Goal: Task Accomplishment & Management: Use online tool/utility

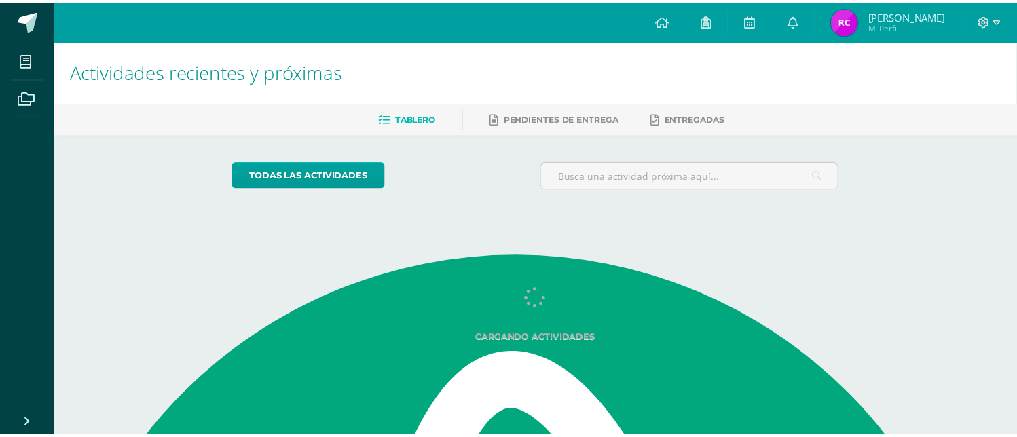
scroll to position [94, 0]
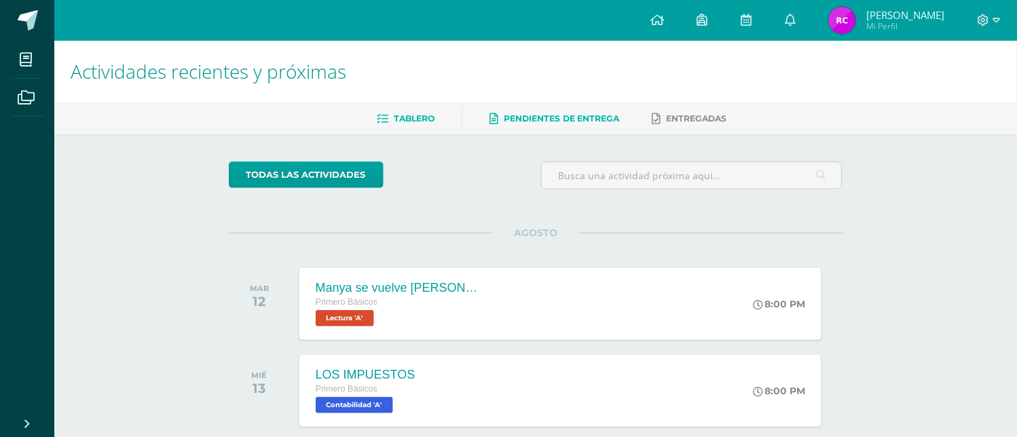
click at [551, 120] on span "Pendientes de entrega" at bounding box center [562, 118] width 116 height 10
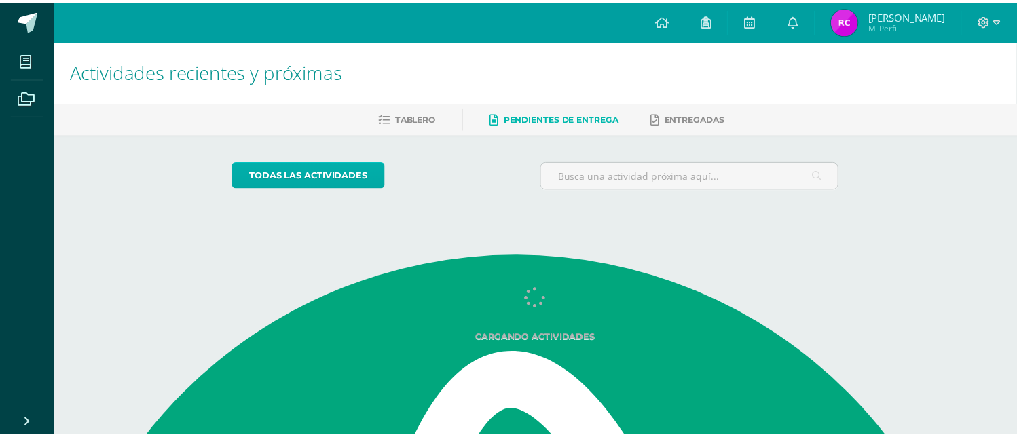
scroll to position [94, 0]
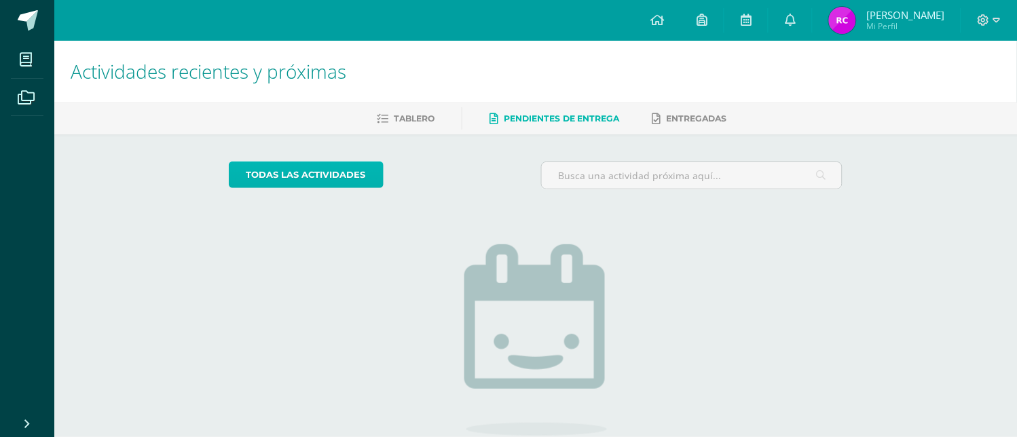
click at [255, 172] on link "todas las Actividades" at bounding box center [306, 175] width 155 height 26
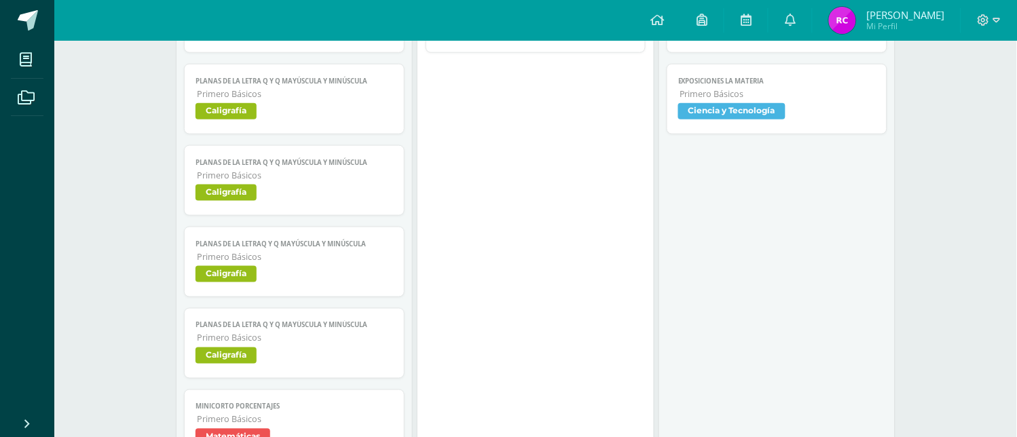
scroll to position [75, 0]
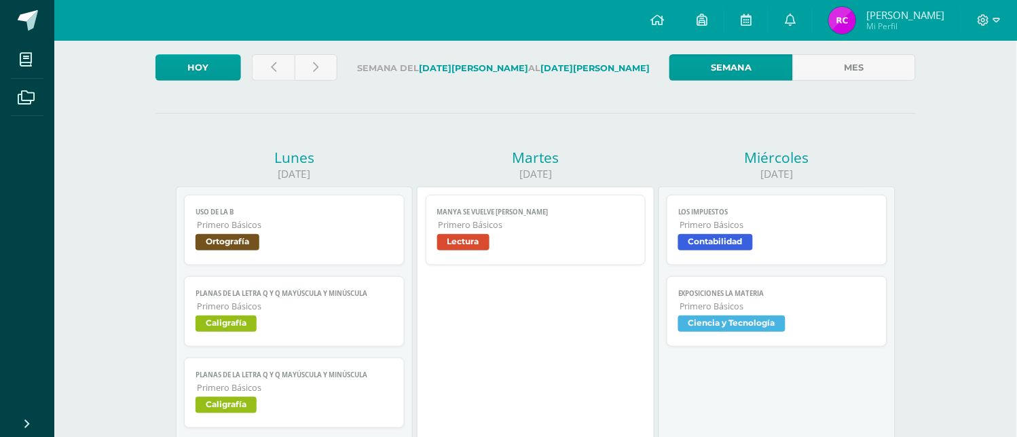
click at [476, 251] on span "Lectura" at bounding box center [463, 242] width 52 height 16
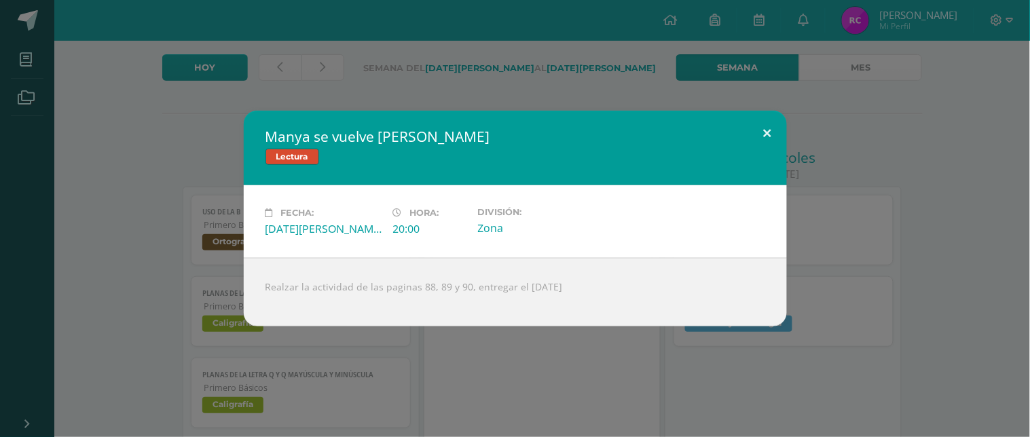
click at [765, 132] on button at bounding box center [767, 134] width 39 height 46
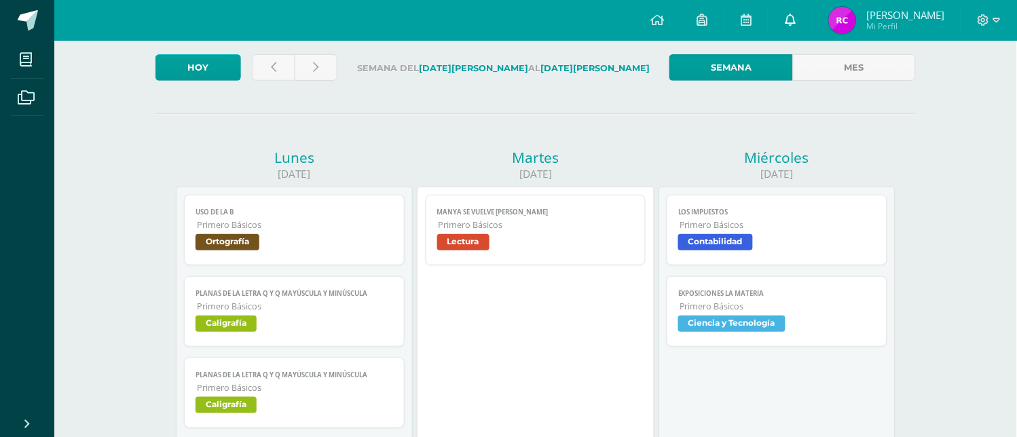
click at [798, 21] on link at bounding box center [790, 20] width 43 height 41
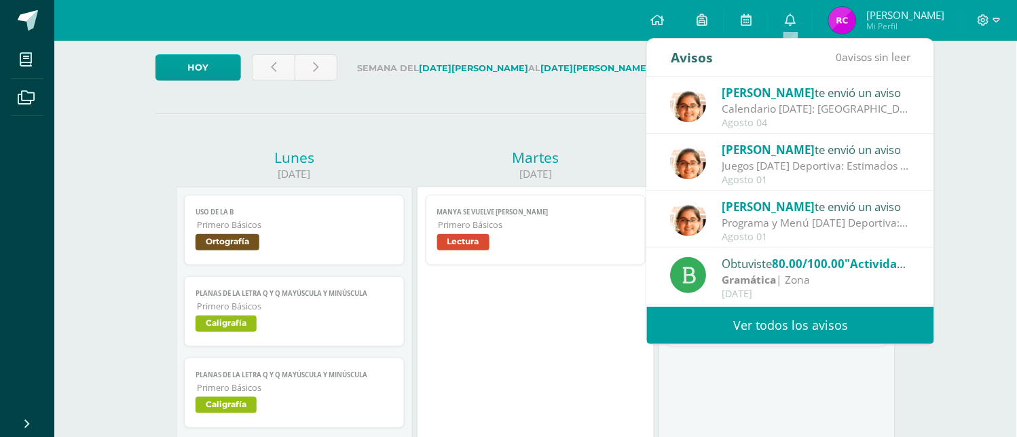
click at [811, 103] on div "Calendario [DATE]: [GEOGRAPHIC_DATA], enviamos adjunto el calendario de activid…" at bounding box center [817, 109] width 189 height 16
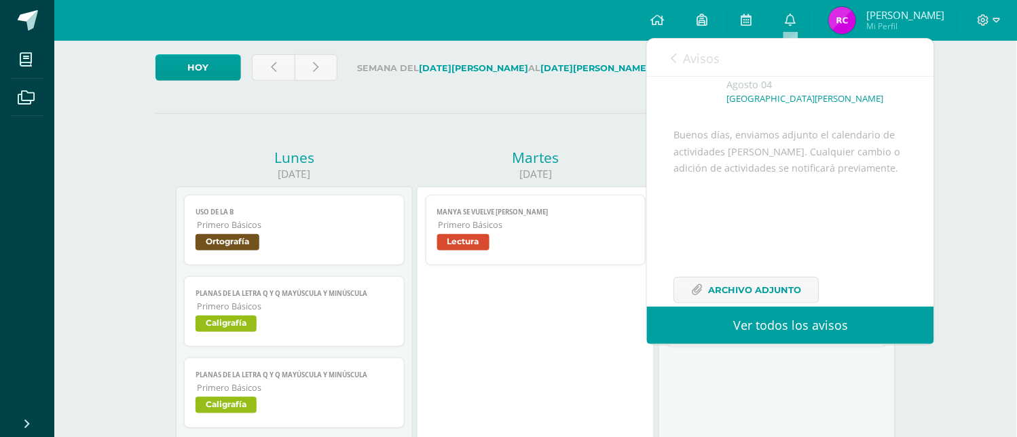
scroll to position [171, 0]
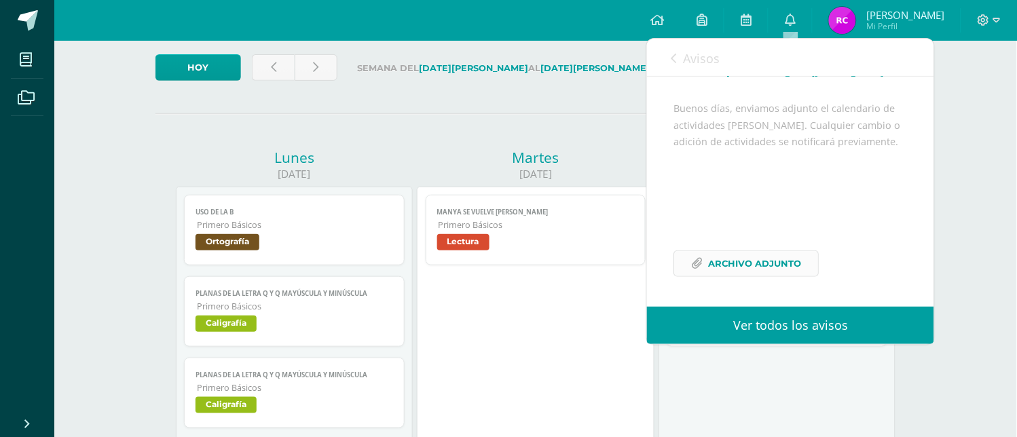
click at [730, 261] on span "Archivo Adjunto" at bounding box center [755, 263] width 93 height 25
